Goal: Transaction & Acquisition: Register for event/course

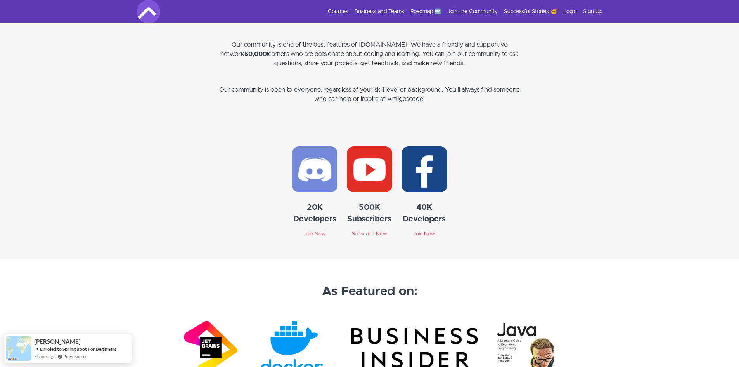
scroll to position [2134, 0]
click at [340, 10] on link "Courses" at bounding box center [338, 12] width 21 height 8
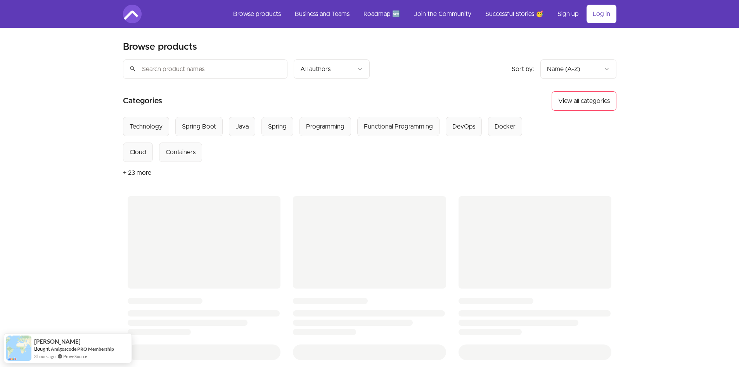
click at [268, 155] on div "Select from all categories: Technology Spring Boot Java Spring Programming Func…" at bounding box center [338, 139] width 430 height 45
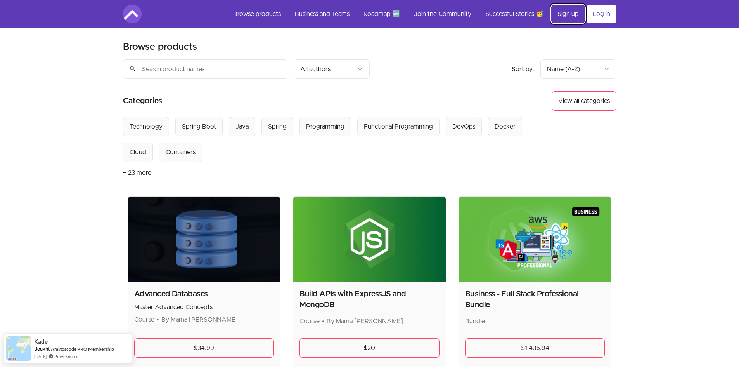
click at [563, 17] on link "Sign up" at bounding box center [568, 14] width 34 height 19
click at [598, 16] on link "Log in" at bounding box center [602, 14] width 30 height 19
click at [595, 17] on link "Log in" at bounding box center [602, 14] width 30 height 19
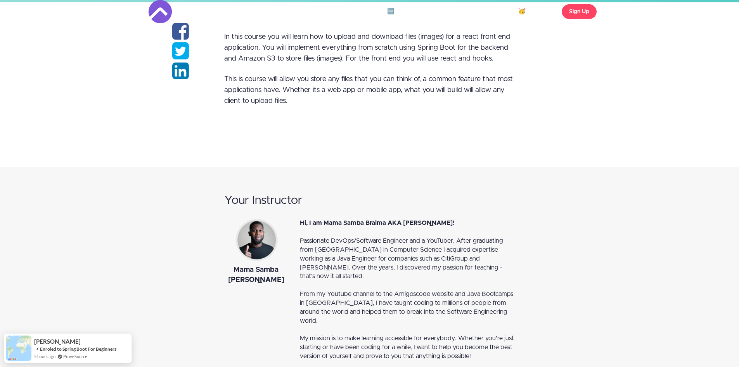
scroll to position [194, 0]
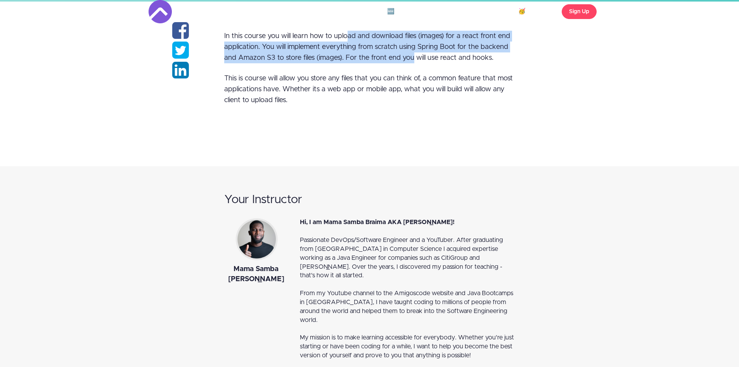
drag, startPoint x: 353, startPoint y: 38, endPoint x: 412, endPoint y: 62, distance: 63.9
click at [412, 62] on p "In this course you will learn how to upload and download files (images) for a r…" at bounding box center [369, 47] width 291 height 33
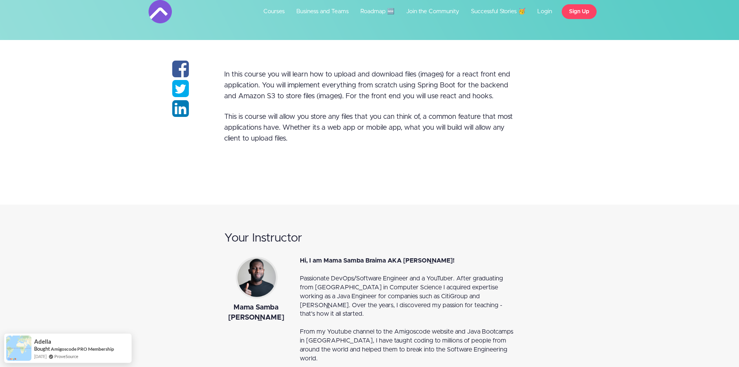
scroll to position [155, 0]
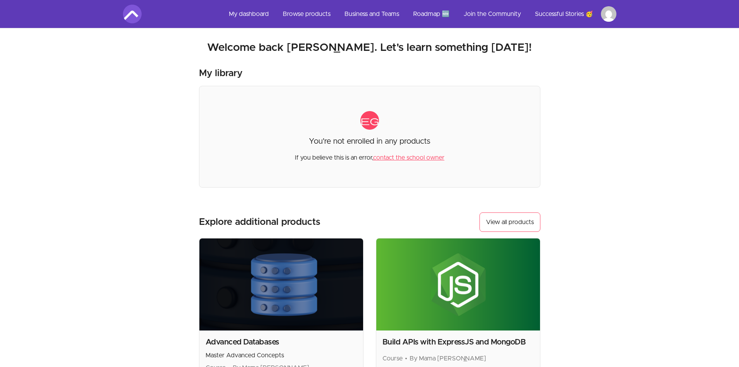
click at [610, 14] on html "Skip to main content Main menu Includes navigation links and user settings My d…" at bounding box center [369, 263] width 739 height 526
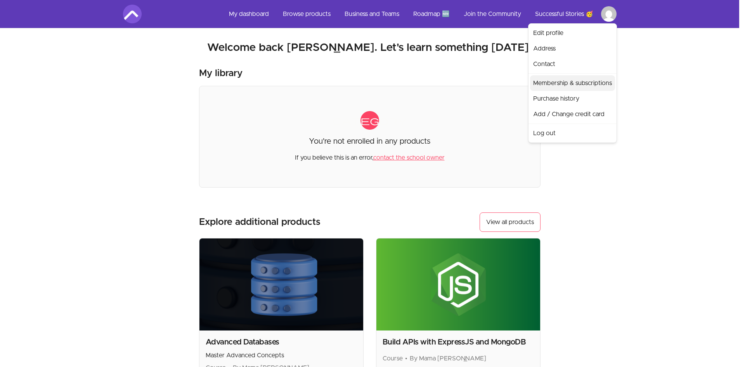
click at [570, 88] on link "Membership & subscriptions" at bounding box center [572, 83] width 85 height 16
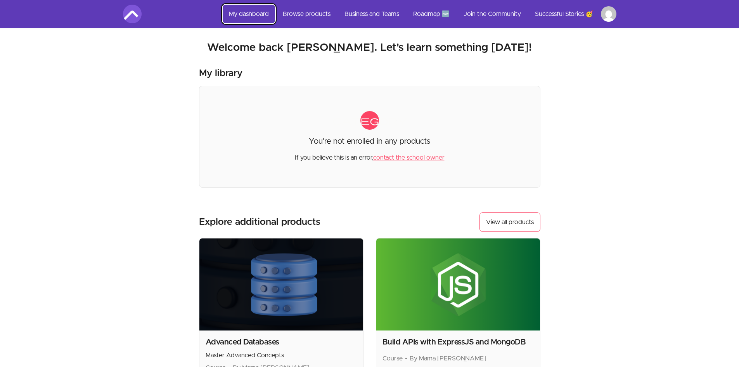
click at [254, 6] on link "My dashboard" at bounding box center [249, 14] width 52 height 19
click at [255, 9] on link "My dashboard" at bounding box center [249, 14] width 52 height 19
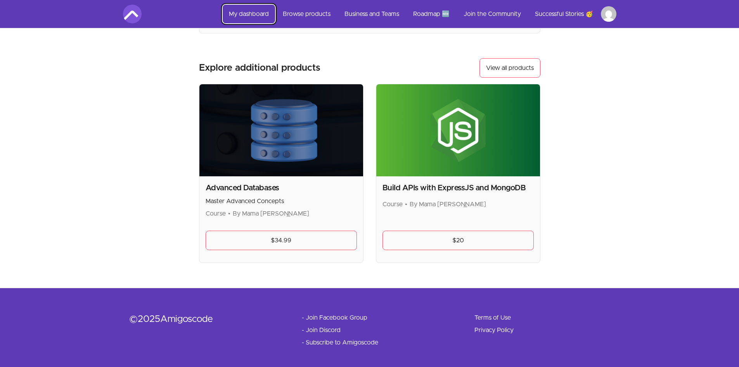
scroll to position [159, 0]
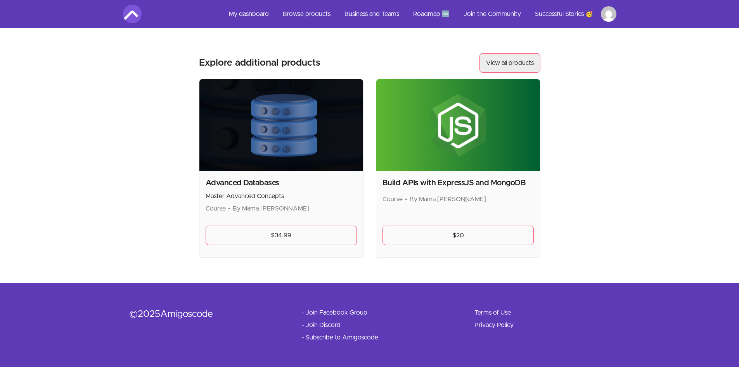
click at [495, 59] on link "View all products" at bounding box center [510, 62] width 61 height 19
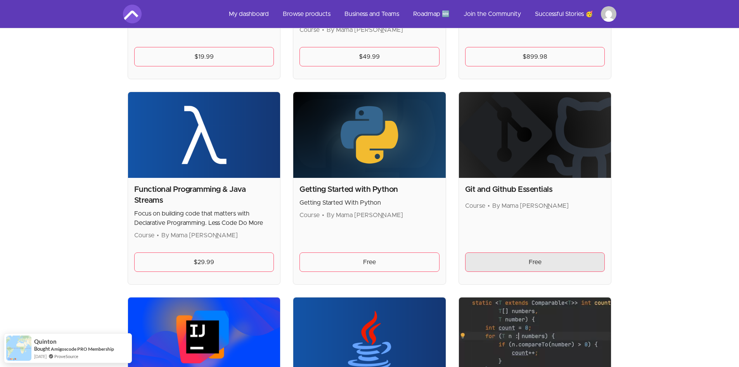
scroll to position [504, 0]
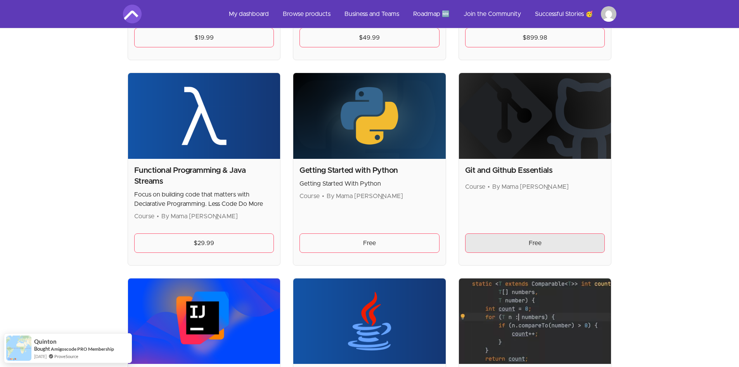
drag, startPoint x: 511, startPoint y: 242, endPoint x: 426, endPoint y: 210, distance: 89.9
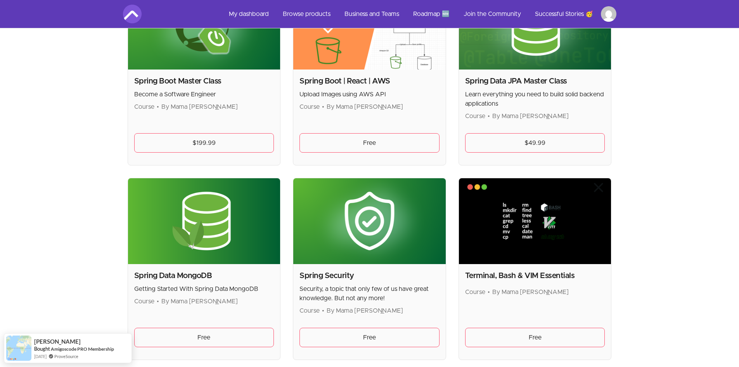
scroll to position [2027, 0]
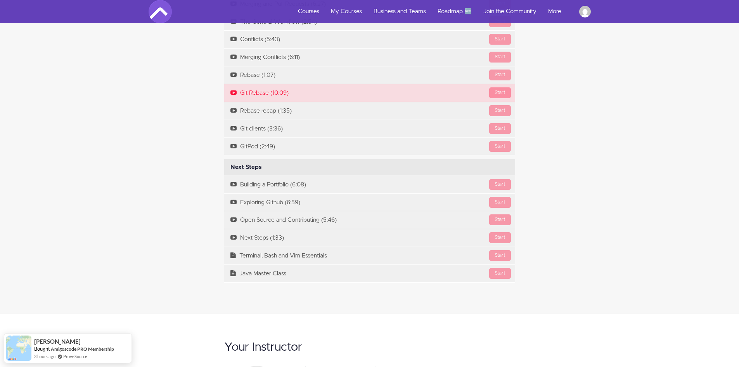
scroll to position [2173, 0]
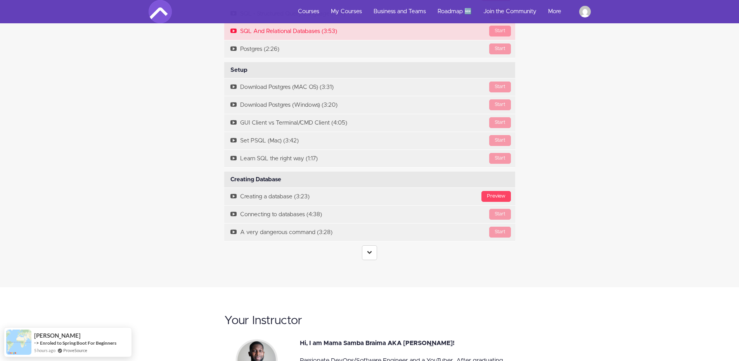
scroll to position [1785, 0]
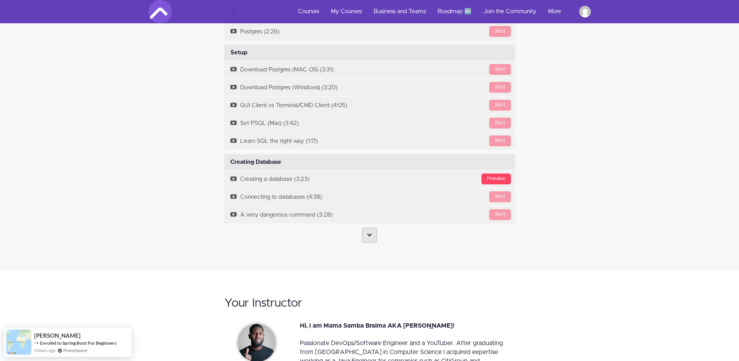
click at [369, 234] on icon at bounding box center [369, 234] width 5 height 5
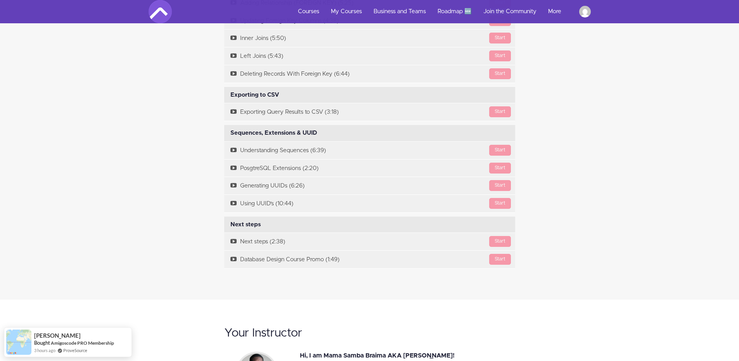
scroll to position [3026, 0]
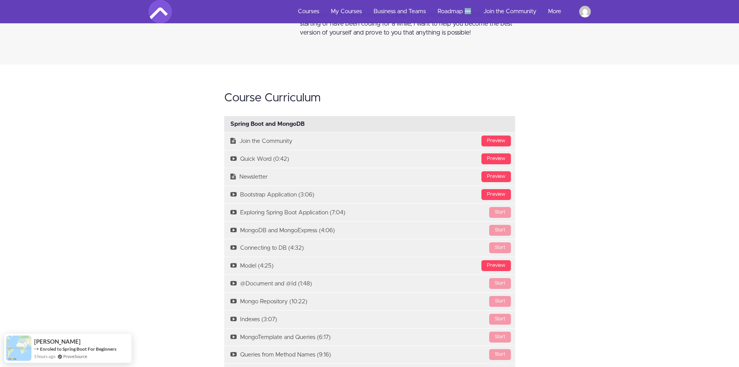
scroll to position [621, 0]
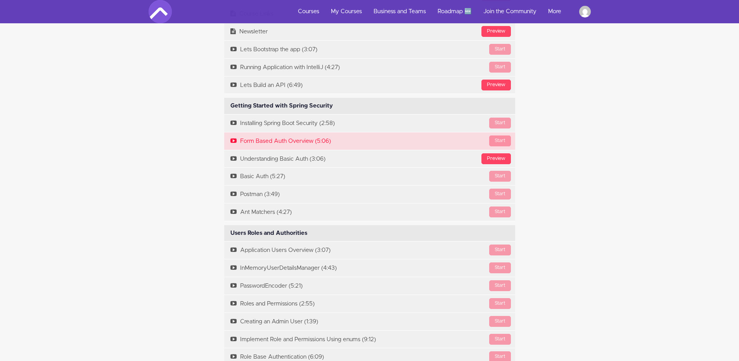
scroll to position [1397, 0]
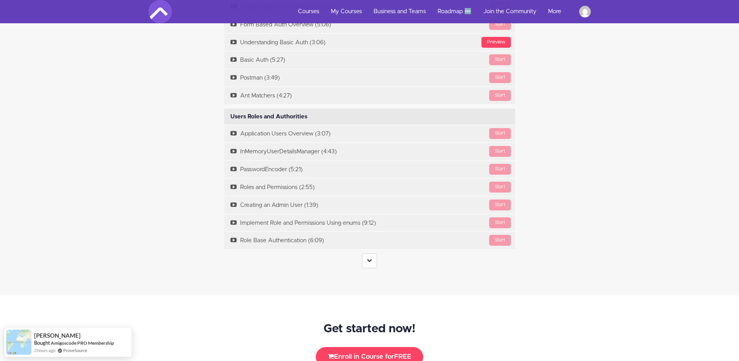
click at [367, 259] on icon at bounding box center [369, 260] width 5 height 5
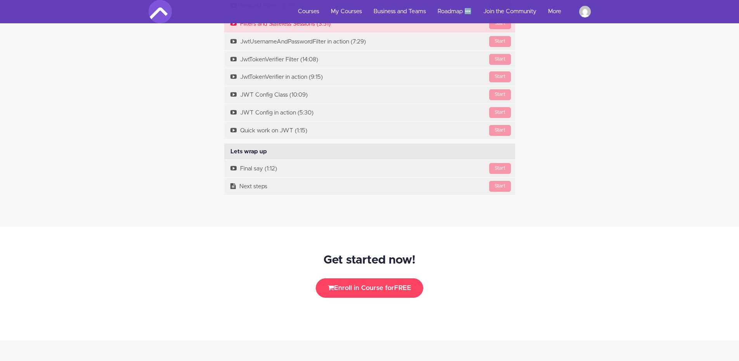
scroll to position [2367, 0]
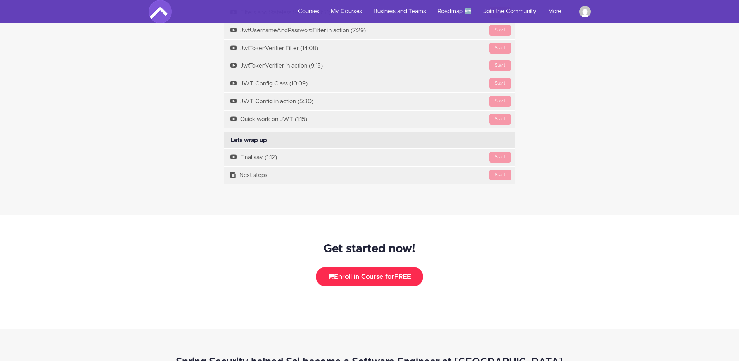
click at [365, 270] on button "Enroll in Course for FREE" at bounding box center [369, 276] width 107 height 19
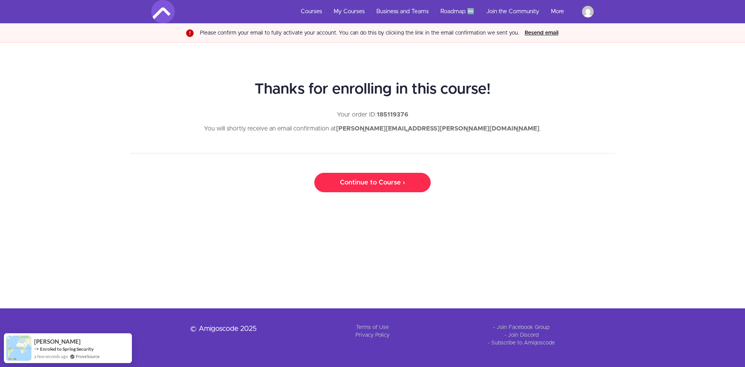
click at [356, 181] on link "Continue to Course ›" at bounding box center [372, 182] width 116 height 19
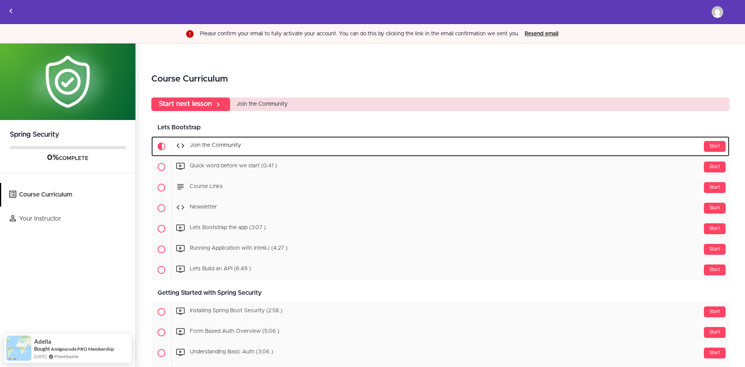
click at [215, 148] on div "Start Join the Community" at bounding box center [451, 146] width 558 height 19
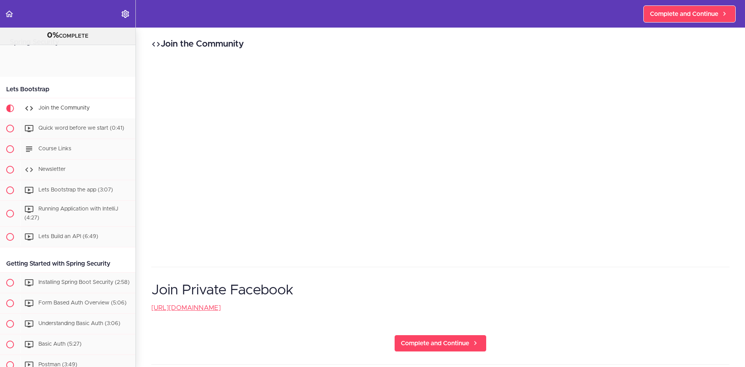
scroll to position [51, 0]
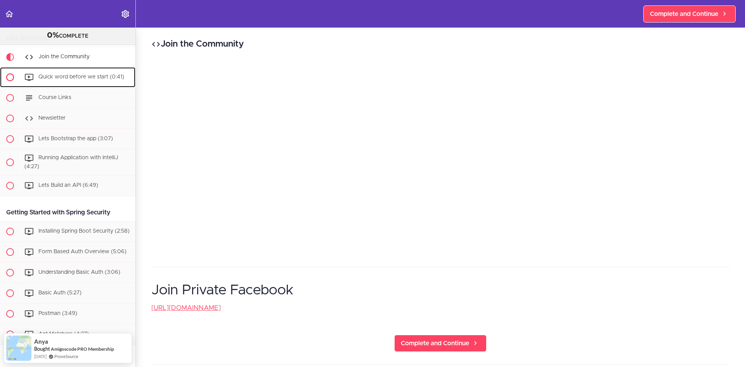
click at [73, 76] on span "Quick word before we start (0:41)" at bounding box center [81, 76] width 86 height 5
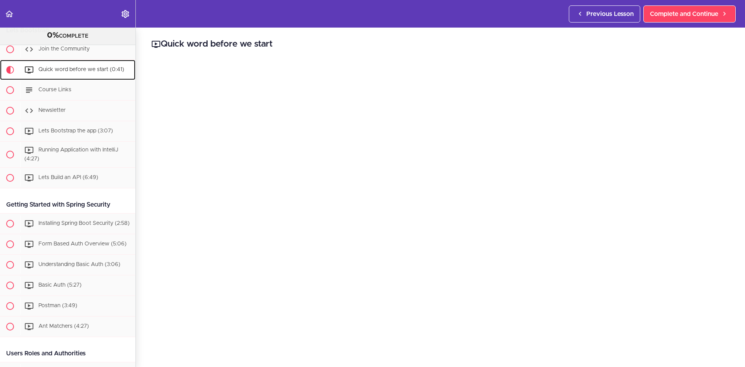
scroll to position [62, 0]
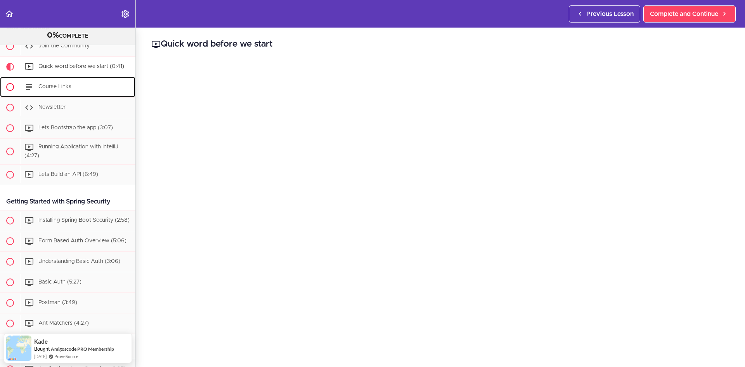
click at [68, 87] on span "Course Links" at bounding box center [54, 86] width 33 height 5
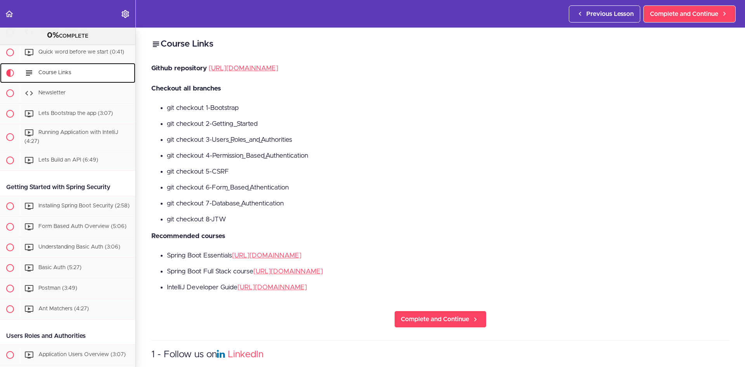
scroll to position [83, 0]
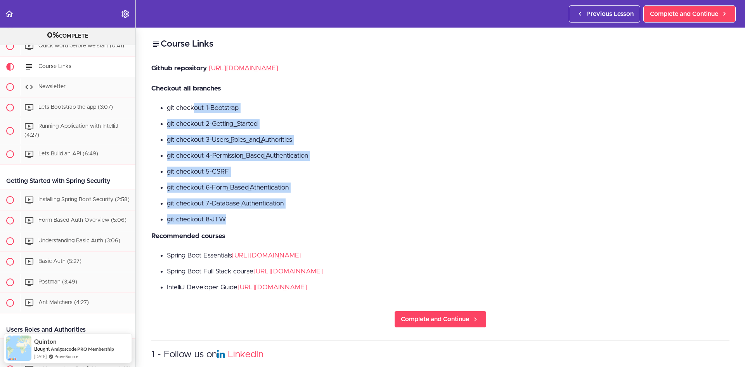
drag, startPoint x: 218, startPoint y: 109, endPoint x: 272, endPoint y: 214, distance: 117.8
click at [272, 214] on ul "git checkout 1-Bootstrap git checkout 2-Getting_Started git checkout 3-Users_Ro…" at bounding box center [440, 163] width 578 height 121
click at [272, 214] on li "git checkout 8-JTW" at bounding box center [448, 219] width 563 height 10
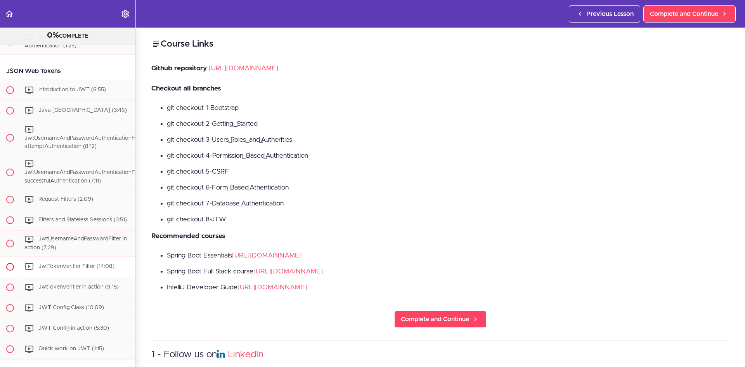
scroll to position [1441, 0]
